Goal: Task Accomplishment & Management: Use online tool/utility

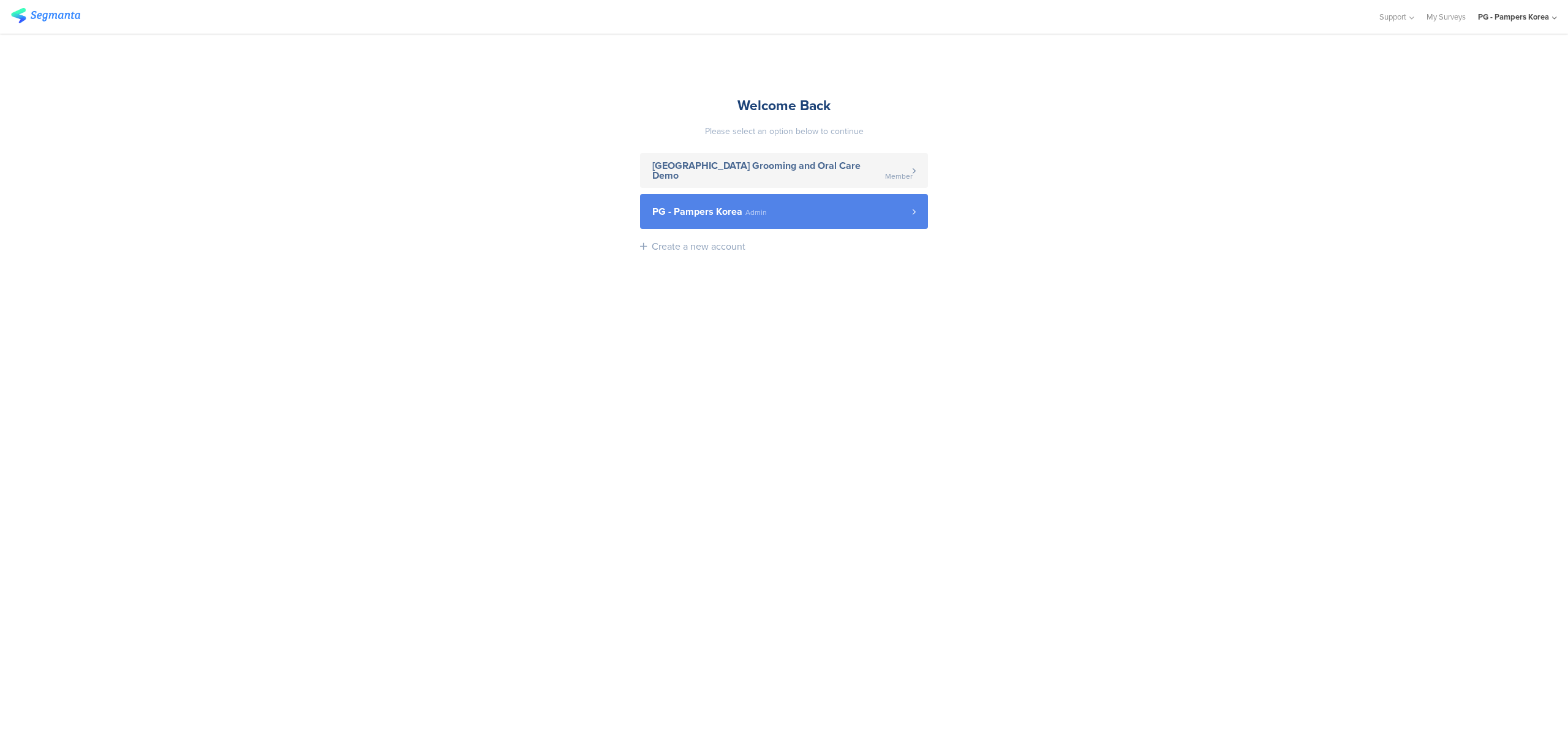
click at [729, 208] on span "PG - Pampers Korea" at bounding box center [697, 211] width 90 height 10
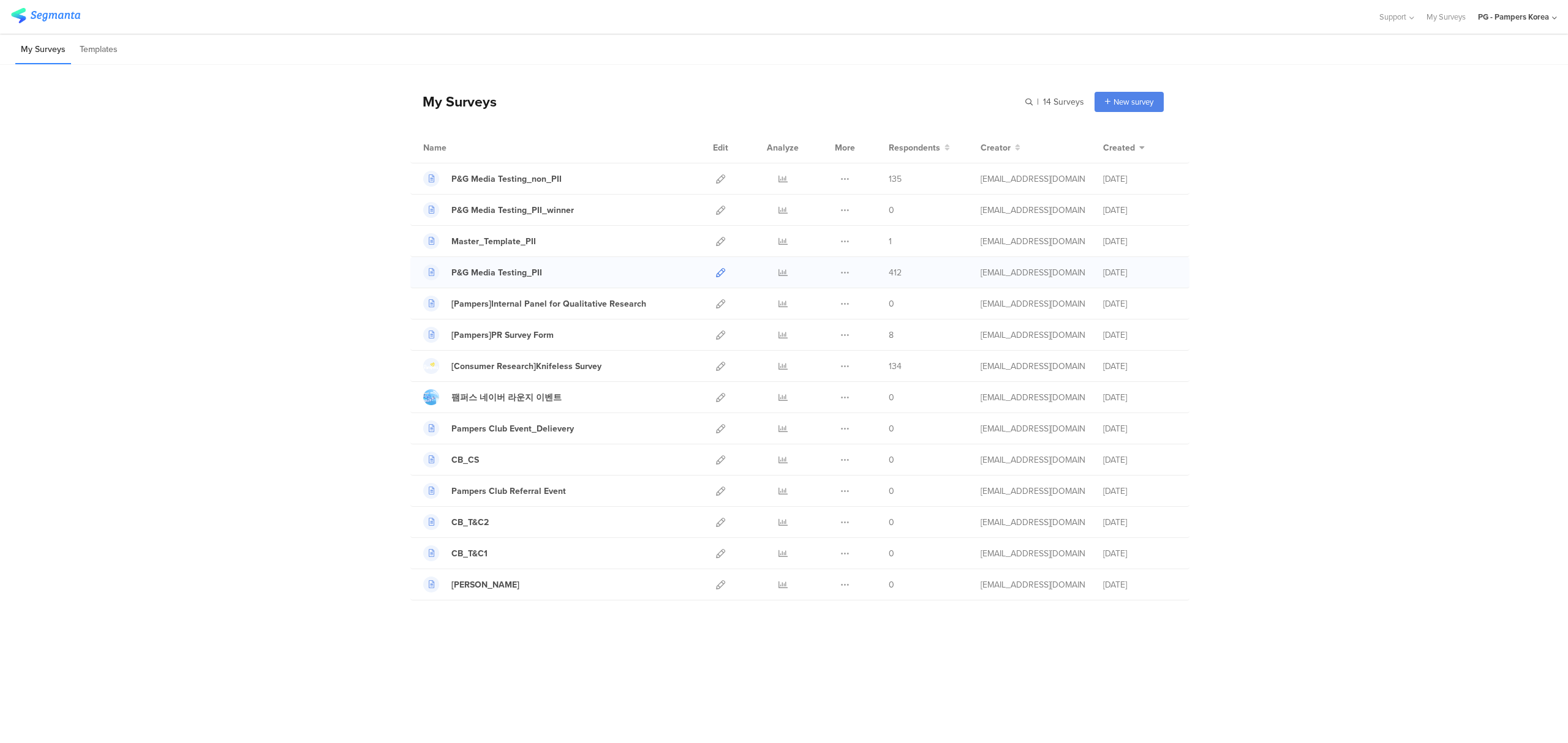
click at [723, 273] on icon at bounding box center [720, 272] width 9 height 9
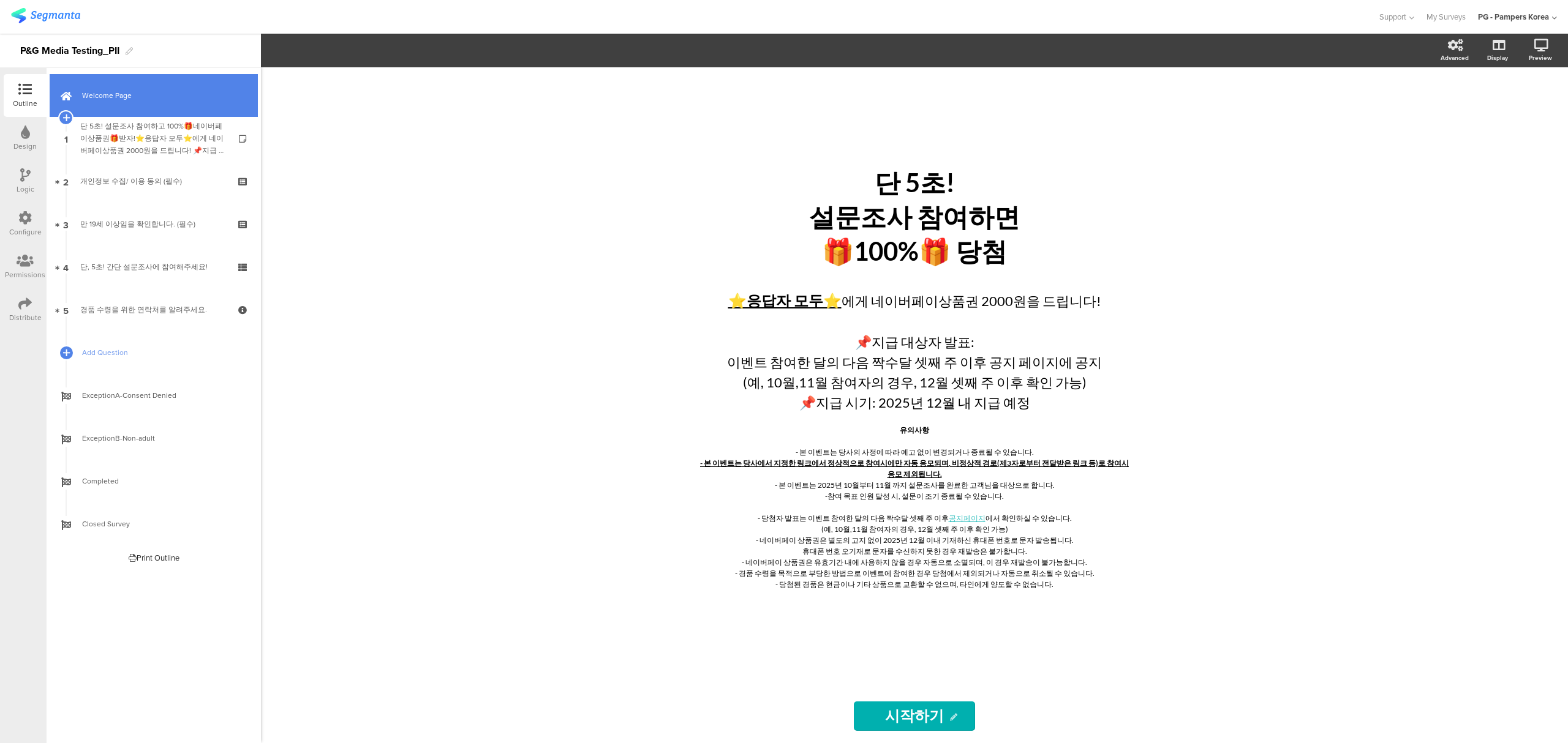
click at [118, 97] on span "Welcome Page" at bounding box center [160, 95] width 156 height 12
click at [25, 182] on div "Logic" at bounding box center [25, 182] width 43 height 43
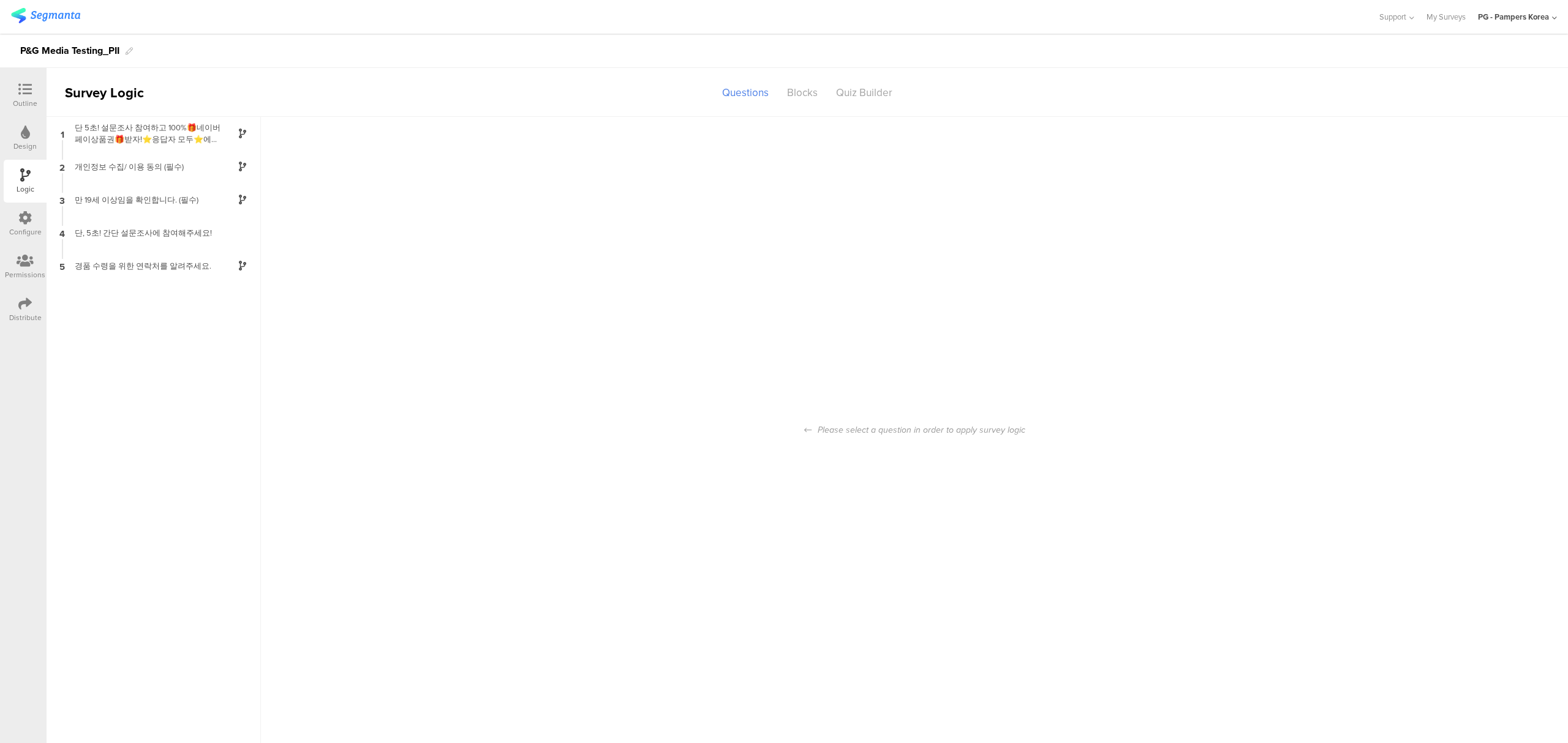
click at [731, 207] on div "Please select a question in order to apply survey logic" at bounding box center [914, 430] width 1307 height 626
click at [197, 128] on div "단 5초! 설문조사 참여하고 100%🎁네이버페이상품권🎁받자!⭐응답자 모두⭐에게 네이버페이상품권 2000원을 드립니다! 📌지급 대상자 발표: 이…" at bounding box center [144, 133] width 153 height 23
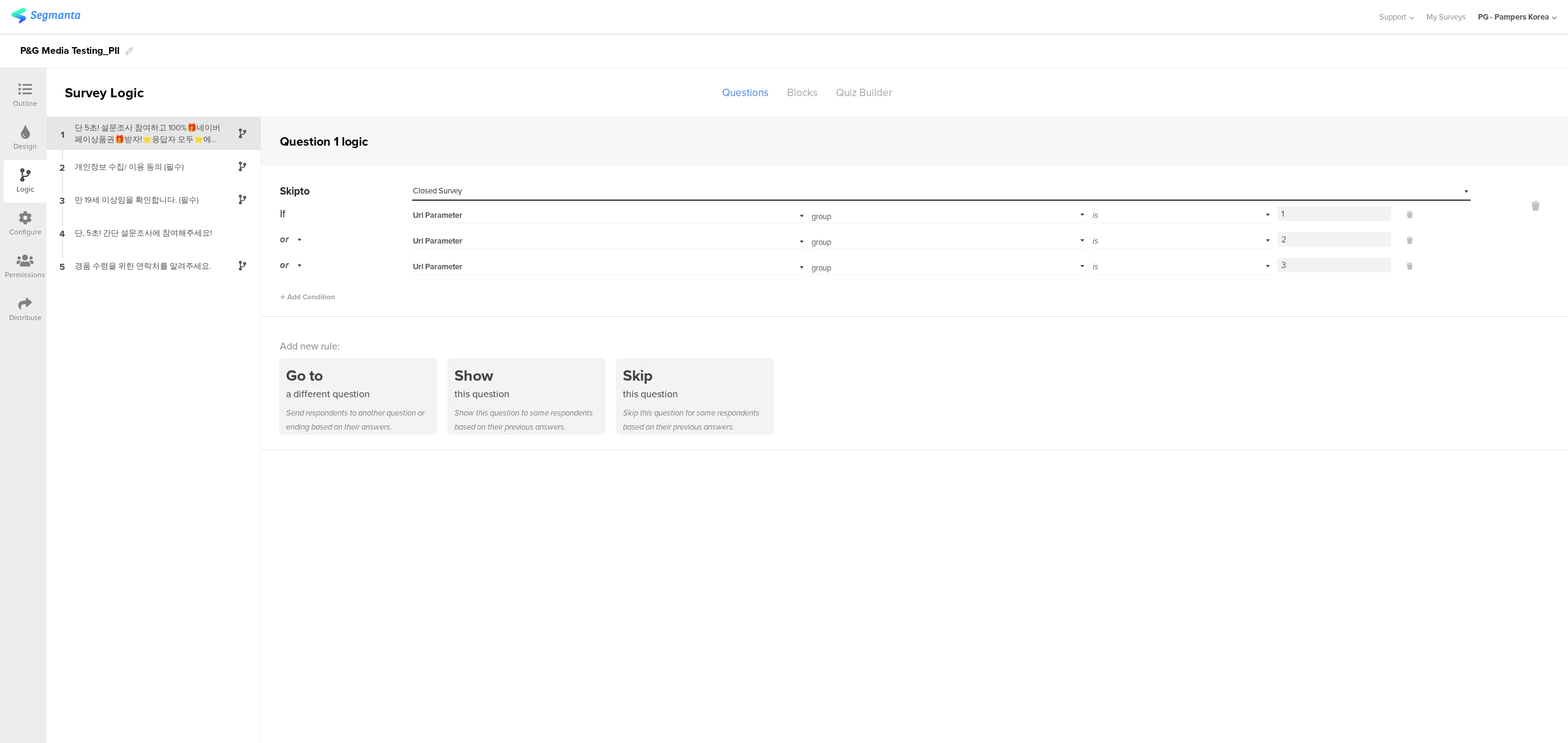
click at [293, 304] on div "Skip to Select destination... Closed Survey If Url Parameter group Add paramete…" at bounding box center [914, 241] width 1307 height 151
click at [294, 299] on span "Add Condition" at bounding box center [308, 296] width 55 height 11
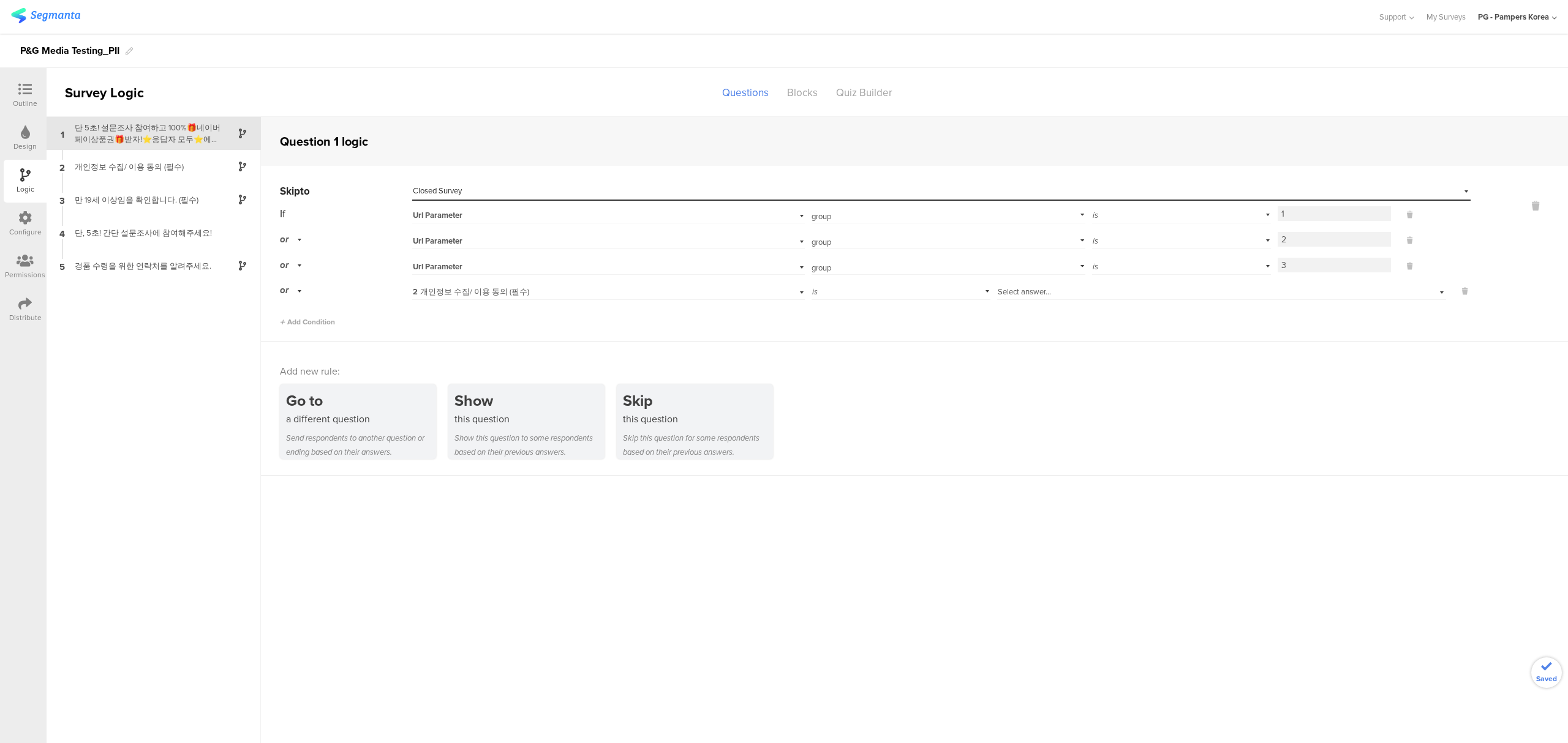
click at [464, 299] on div "2 개인정보 수집/ 이용 동의 (필수)" at bounding box center [609, 290] width 393 height 19
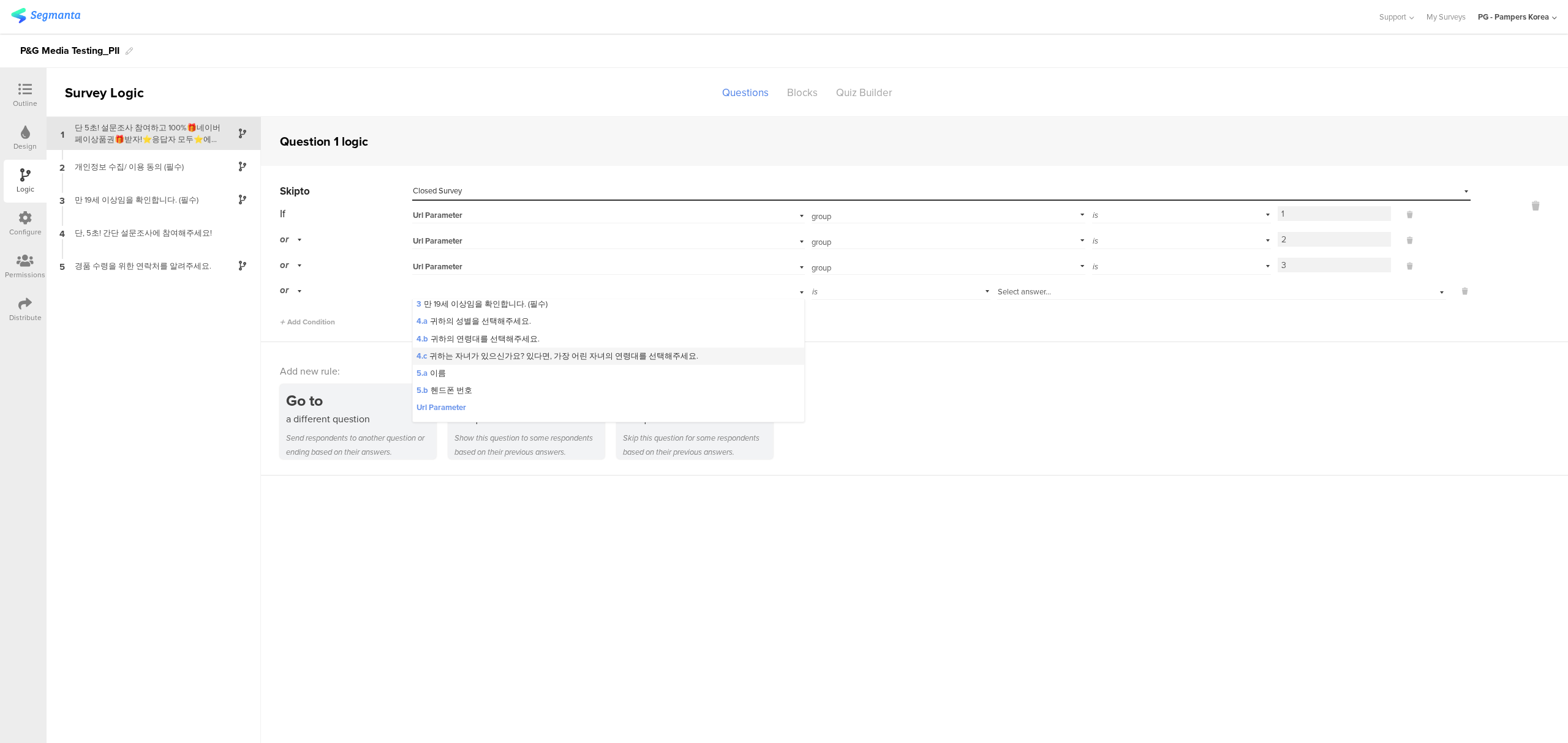
scroll to position [33, 0]
drag, startPoint x: 461, startPoint y: 393, endPoint x: 518, endPoint y: 380, distance: 58.5
click at [460, 393] on span "Url Parameter" at bounding box center [441, 396] width 50 height 11
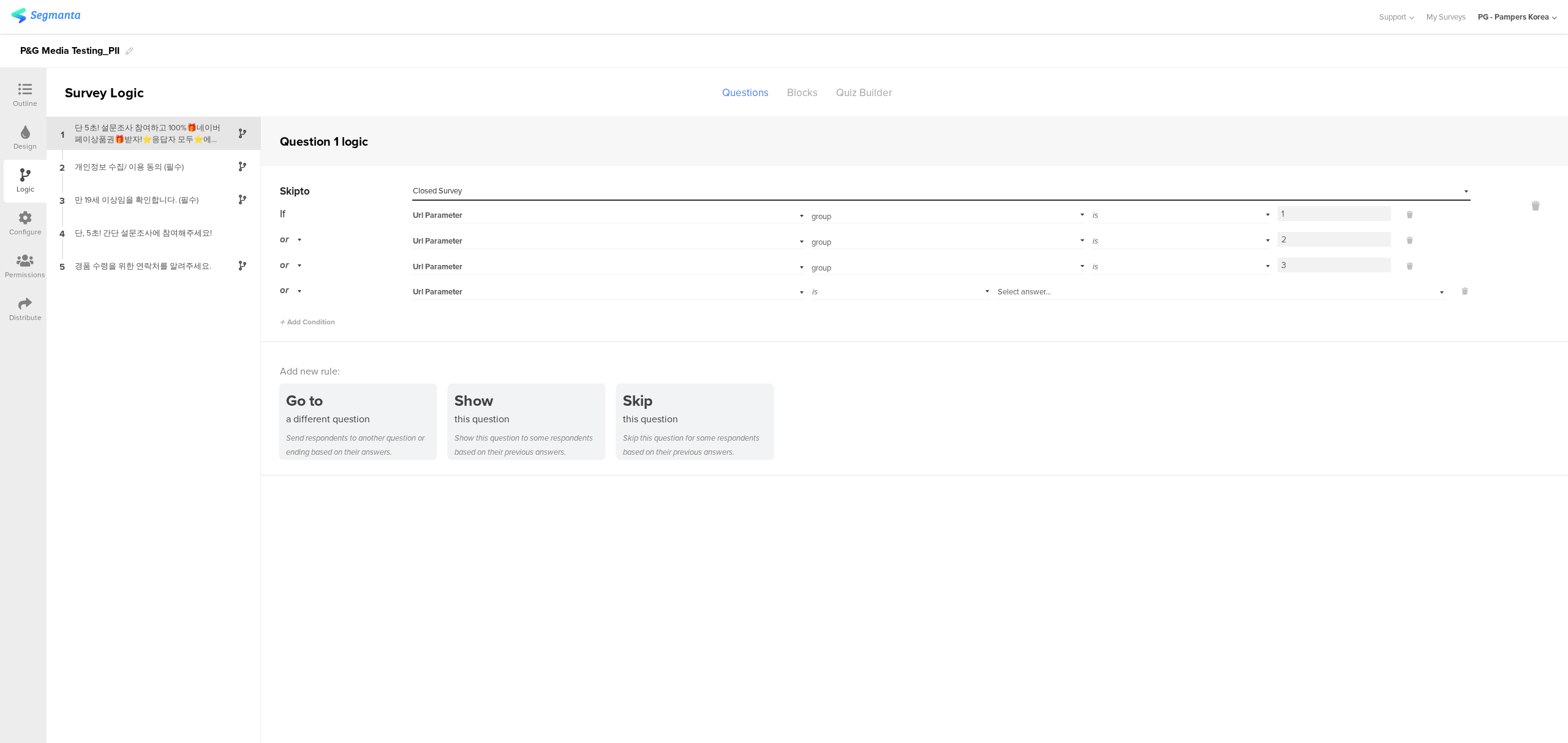
click at [842, 302] on div "If Url Parameter group Add parameter "--&gt;'--&gt;`--&gt; (function(){if(typeo…" at bounding box center [875, 266] width 1190 height 124
click at [842, 295] on input "text" at bounding box center [945, 290] width 269 height 17
click at [848, 329] on div "group" at bounding box center [936, 325] width 240 height 11
type input "group"
click at [1336, 297] on input at bounding box center [1334, 291] width 113 height 15
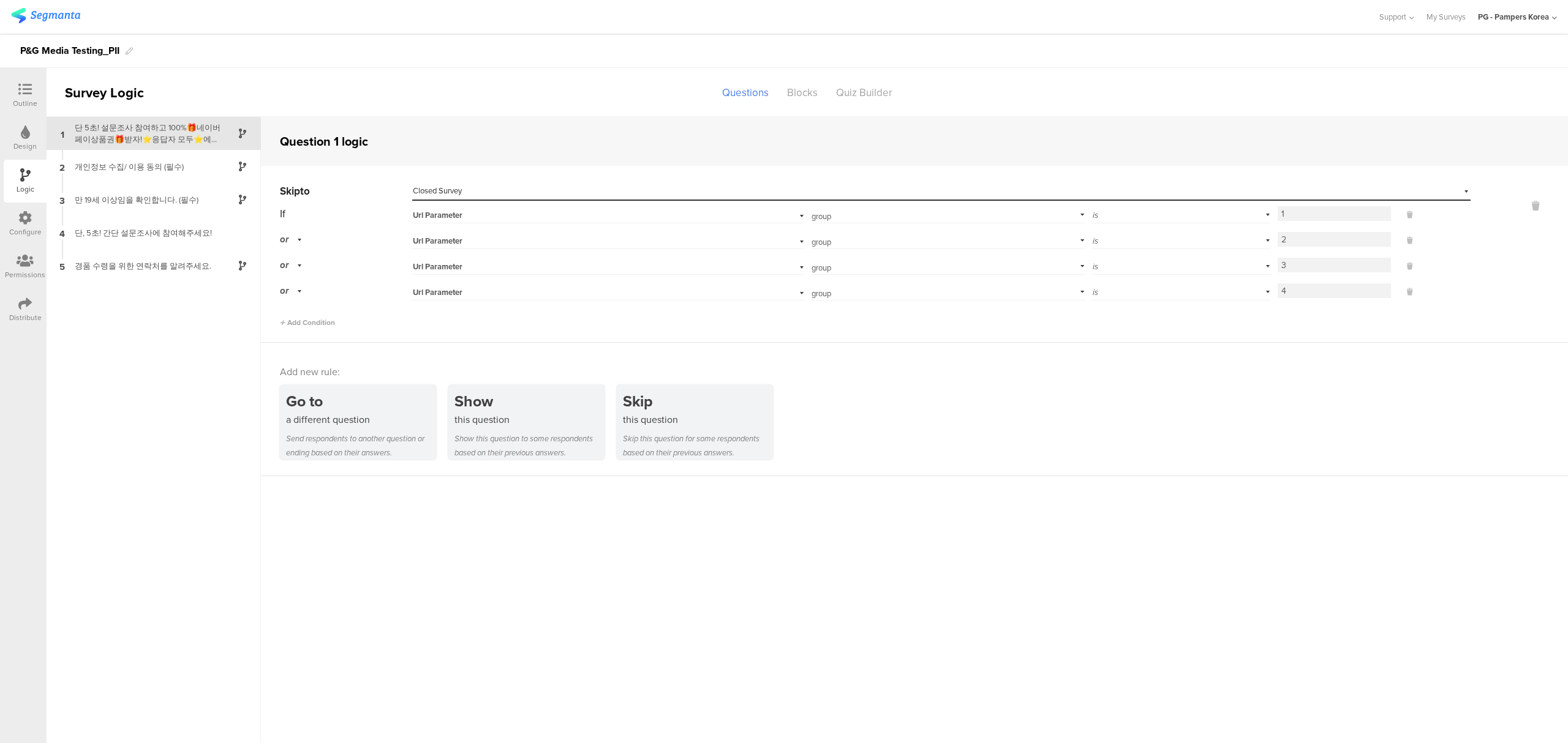
type input "4"
click at [1338, 339] on div "Skip to Select destination... Closed Survey If Url Parameter group Add paramete…" at bounding box center [914, 255] width 1307 height 177
click at [25, 208] on div "Configure" at bounding box center [25, 224] width 43 height 43
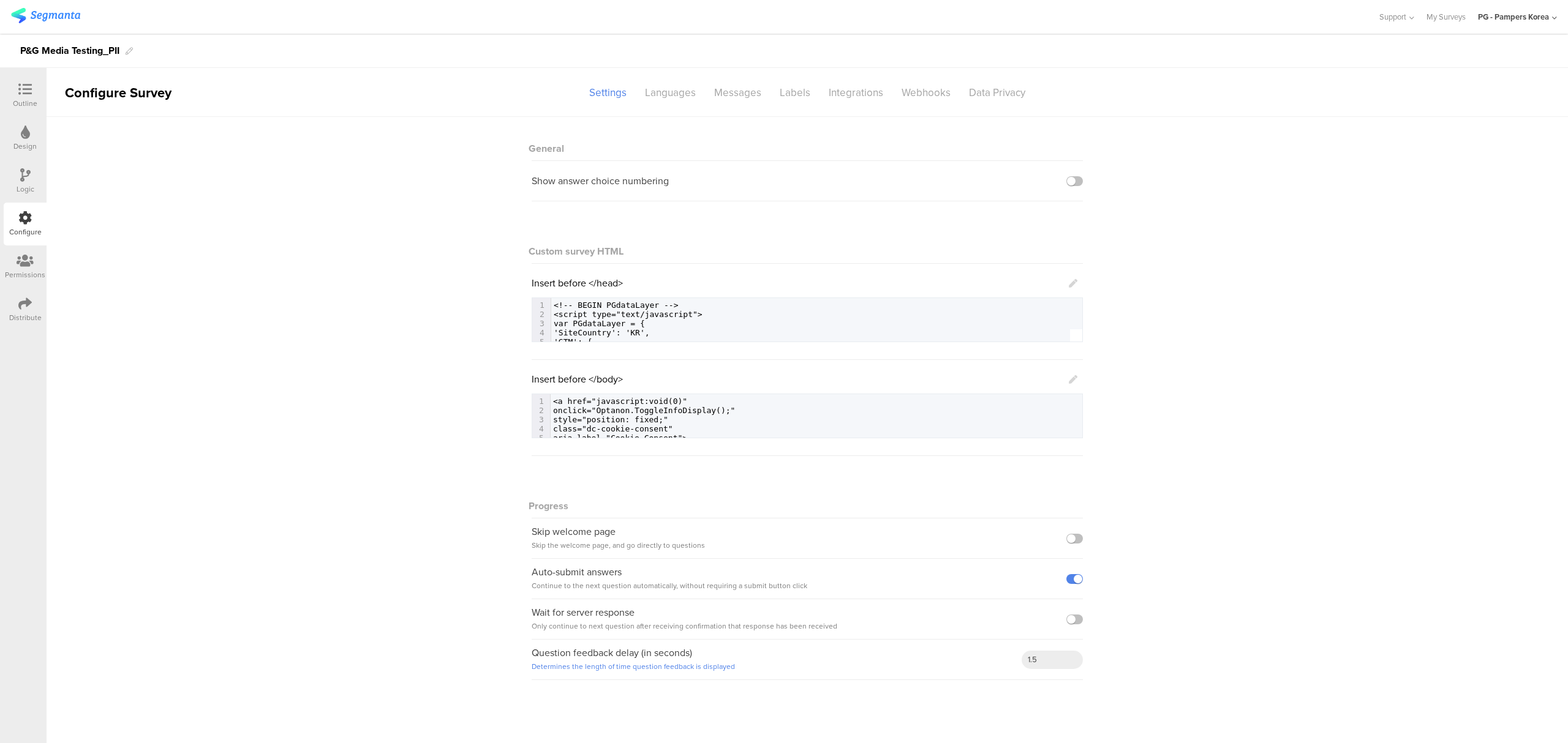
click at [26, 258] on icon at bounding box center [25, 261] width 17 height 13
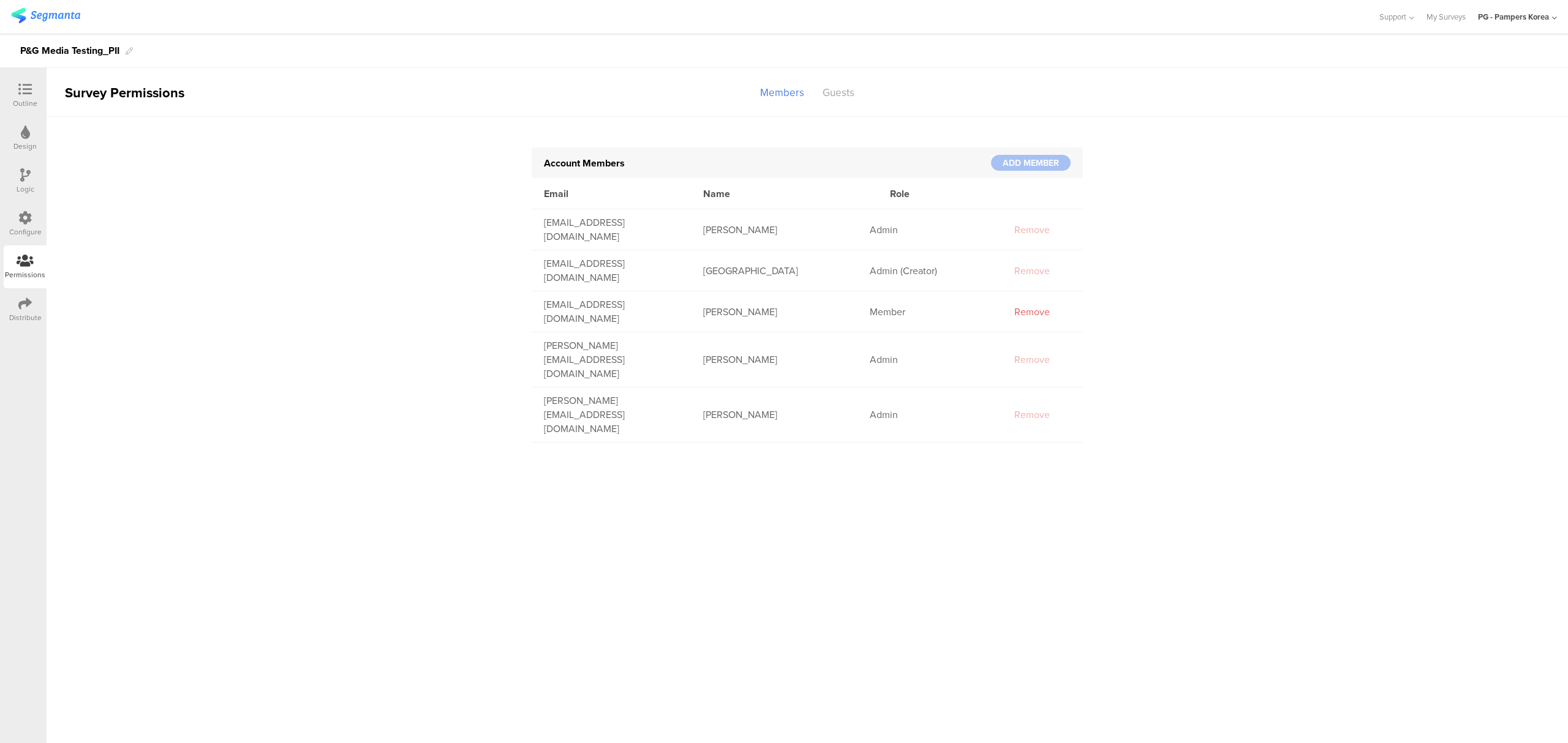
click at [28, 302] on icon at bounding box center [25, 304] width 13 height 13
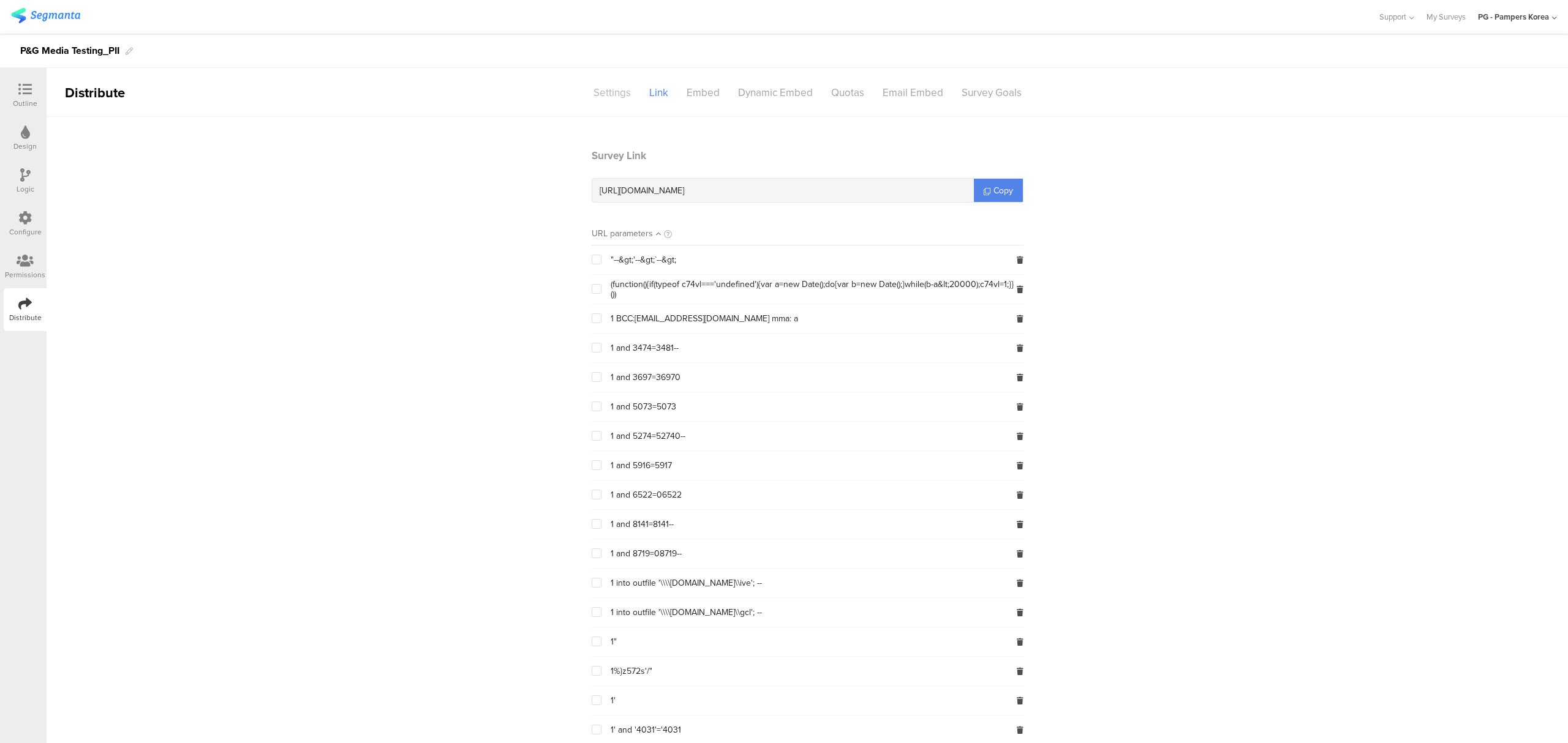
click at [615, 86] on div "Settings" at bounding box center [612, 92] width 56 height 22
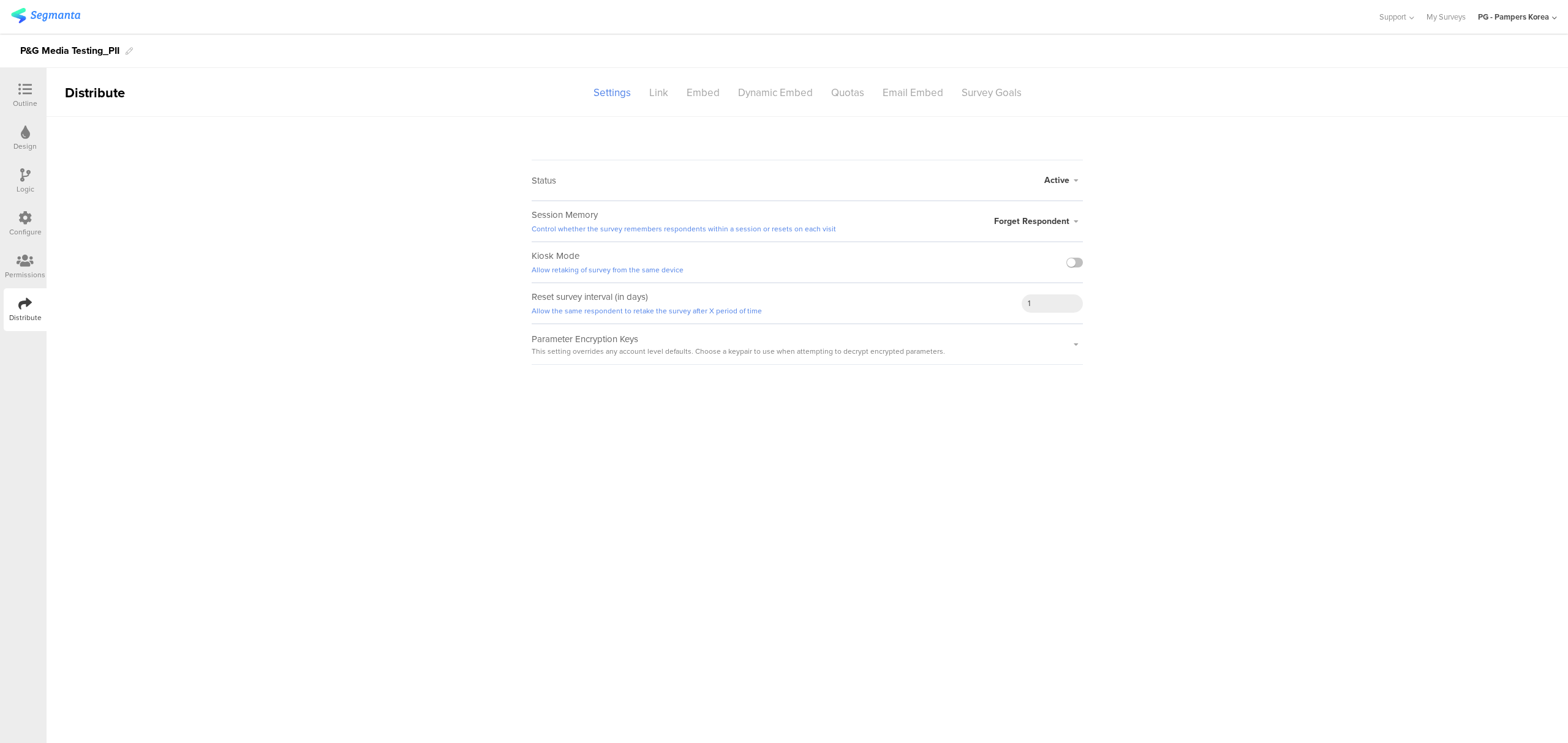
click at [1059, 180] on span "Active" at bounding box center [1057, 180] width 25 height 13
click at [980, 231] on li "Closed" at bounding box center [1012, 229] width 141 height 25
click at [1149, 208] on sg-survey-status-editor "Status Closed Closed Survey Preview Active Closed Schedule Start Date: End Date…" at bounding box center [807, 240] width 1521 height 248
drag, startPoint x: 25, startPoint y: 94, endPoint x: 40, endPoint y: 103, distance: 17.5
click at [26, 94] on icon at bounding box center [25, 89] width 13 height 13
